Goal: Find specific page/section: Find specific page/section

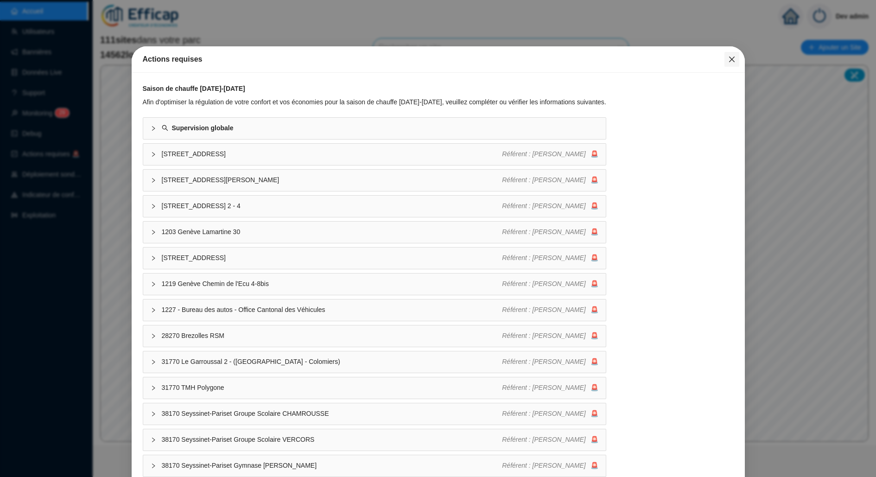
click at [728, 56] on icon "close" at bounding box center [731, 59] width 7 height 7
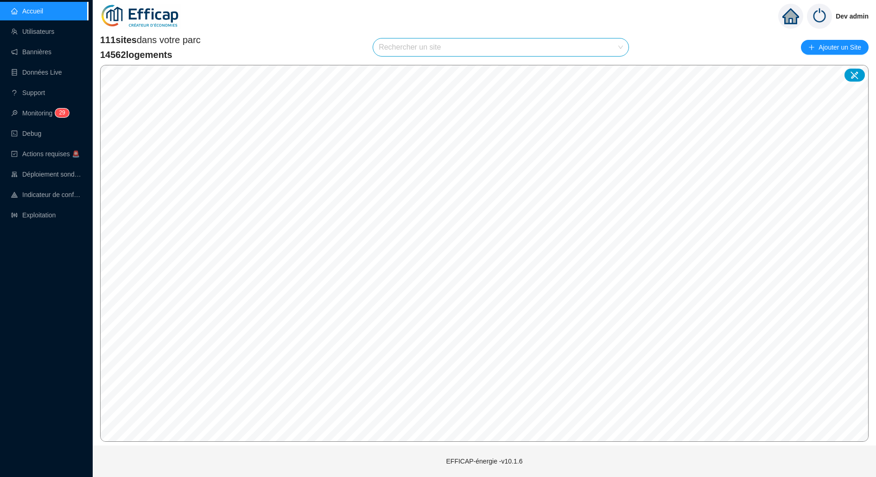
click at [609, 47] on input "search" at bounding box center [497, 47] width 236 height 18
type input "gecin"
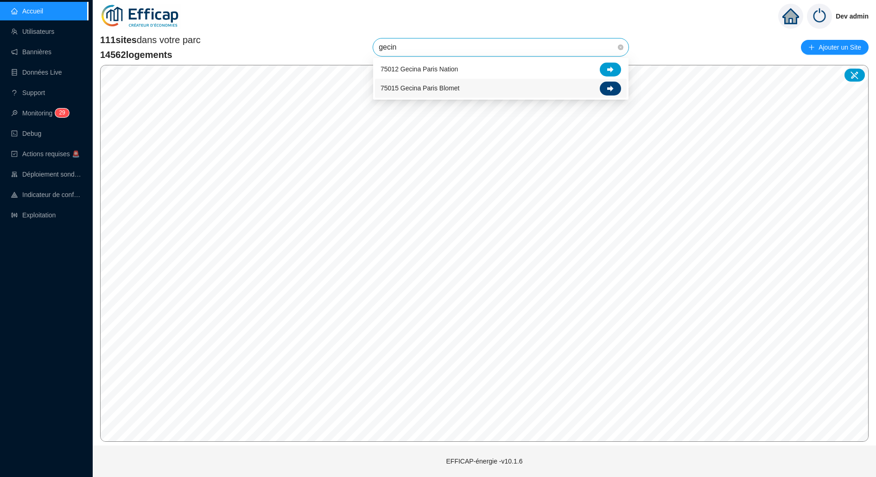
click at [612, 90] on icon at bounding box center [610, 88] width 6 height 6
